Goal: Transaction & Acquisition: Purchase product/service

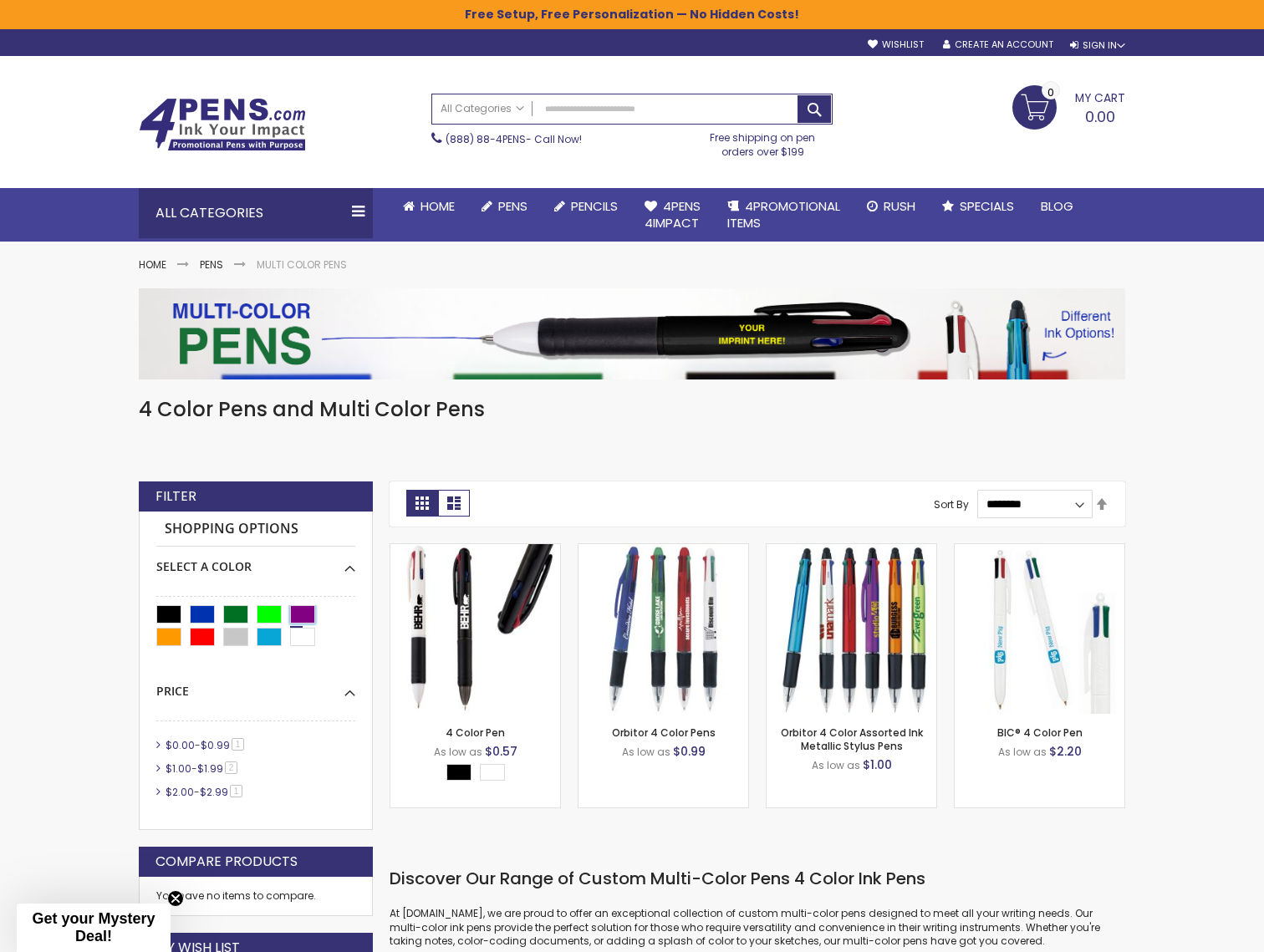
click at [304, 615] on div "Purple" at bounding box center [303, 614] width 25 height 19
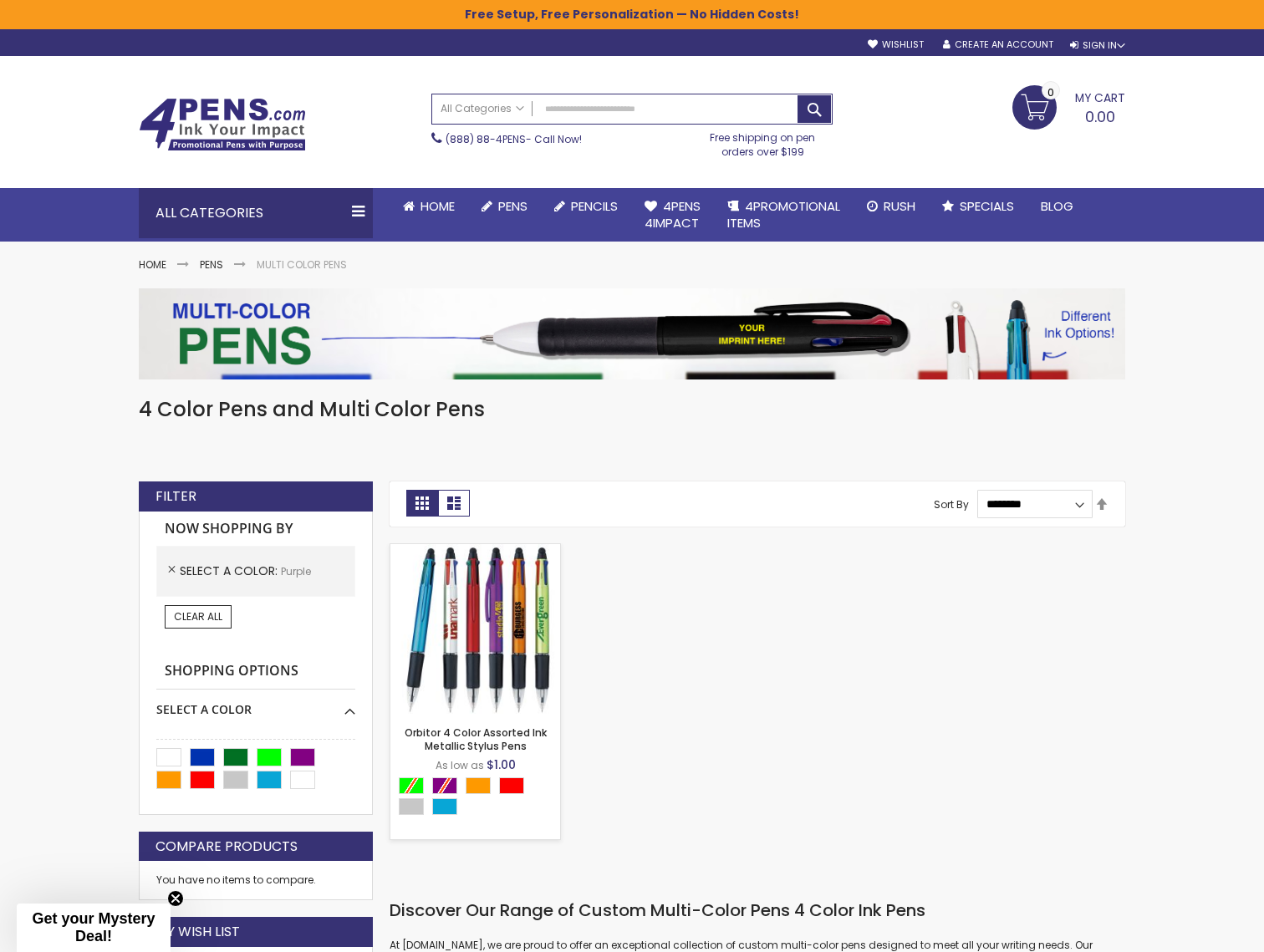
click at [449, 624] on img at bounding box center [475, 629] width 170 height 170
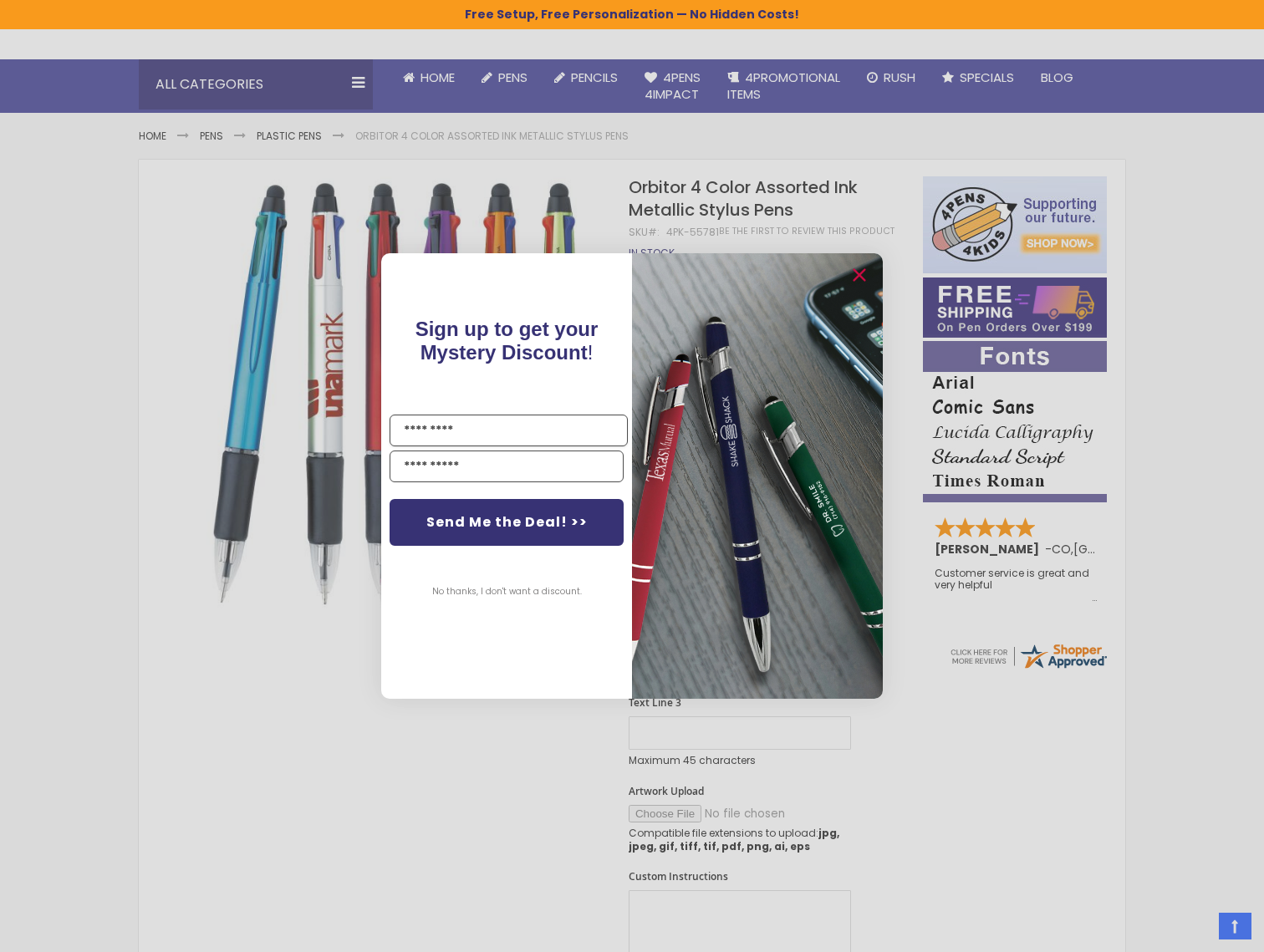
scroll to position [46, 0]
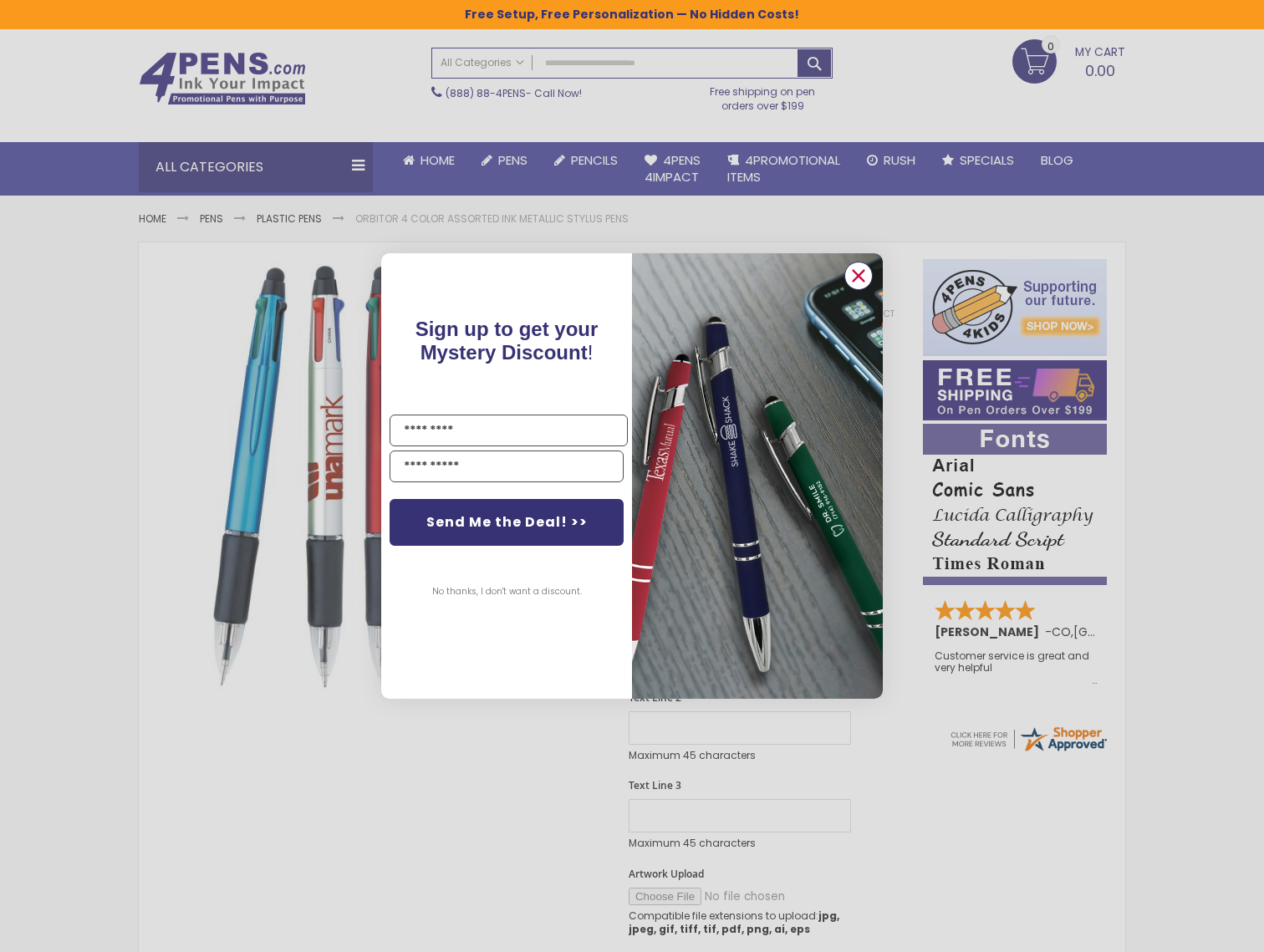
click at [870, 271] on circle "Close dialog" at bounding box center [859, 276] width 25 height 25
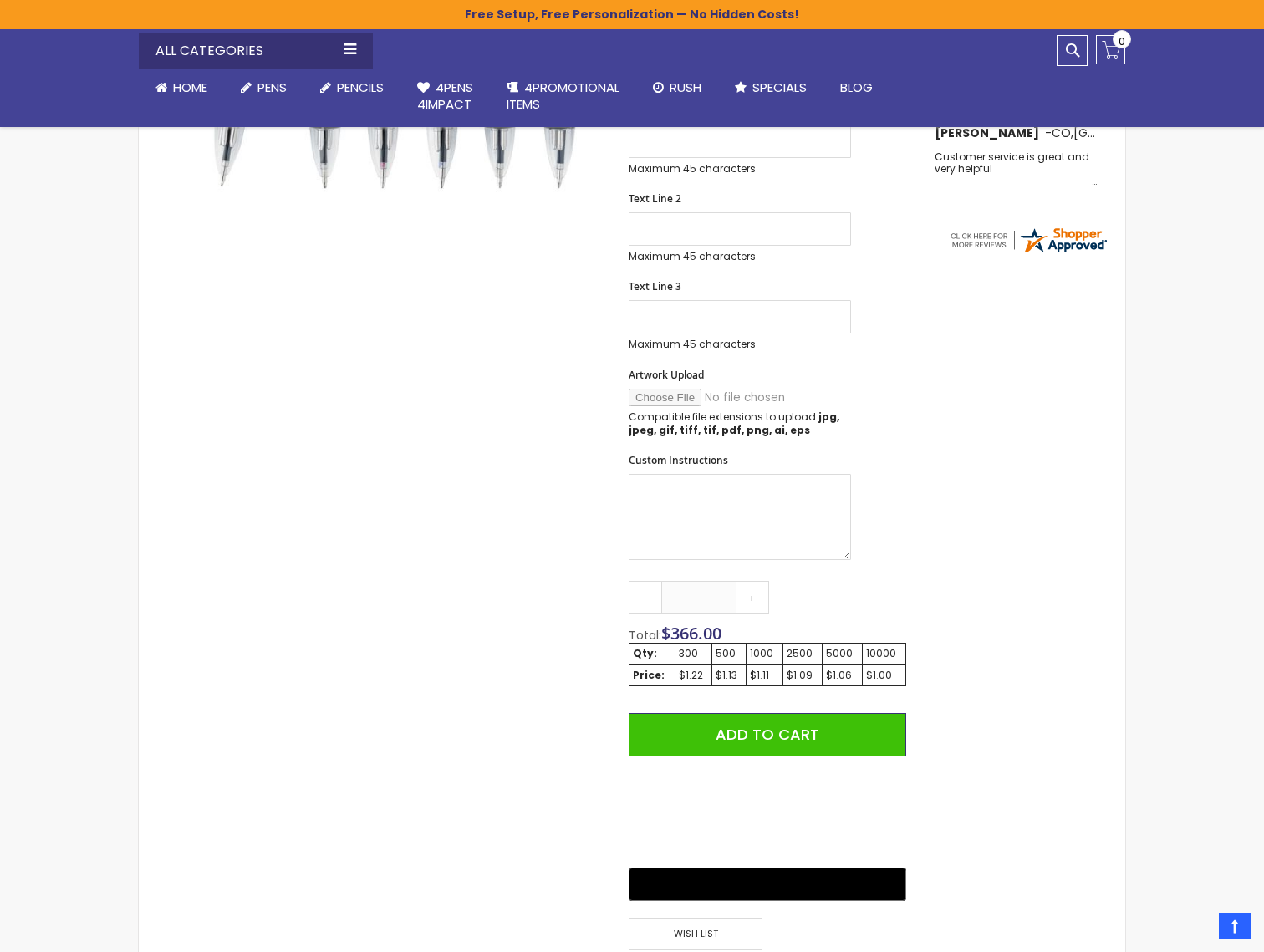
scroll to position [0, 0]
